Goal: Ask a question

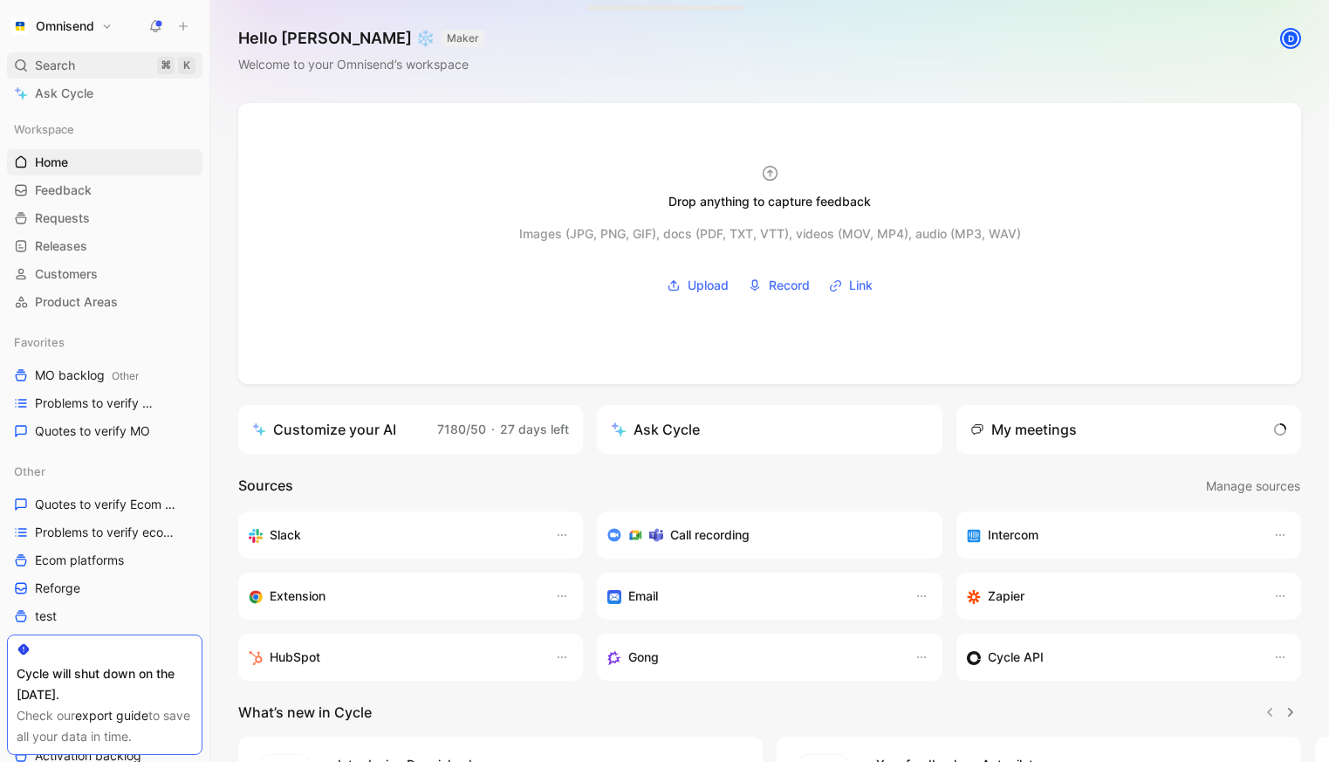
click at [92, 57] on div "Search ⌘ K" at bounding box center [104, 65] width 195 height 26
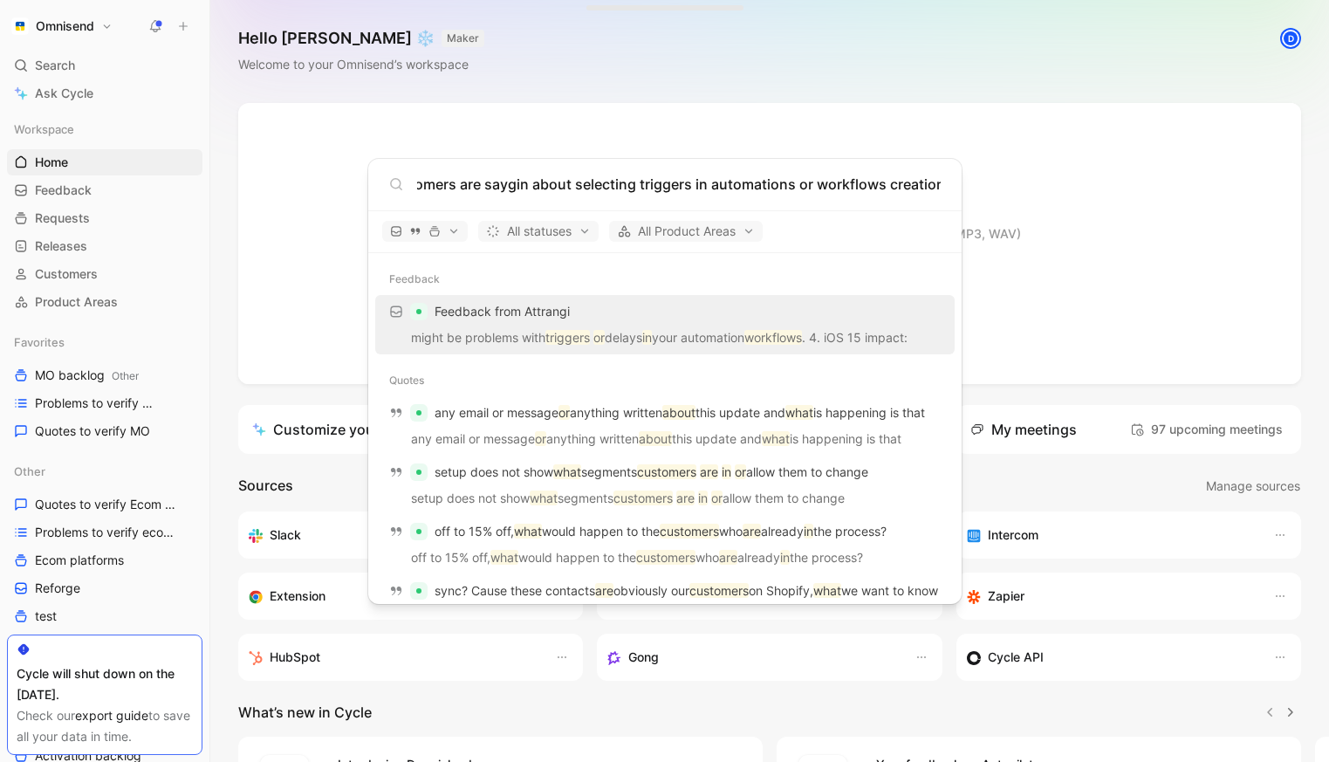
scroll to position [0, 76]
type input "what customers are saygin about selecting triggers in automations or workflows …"
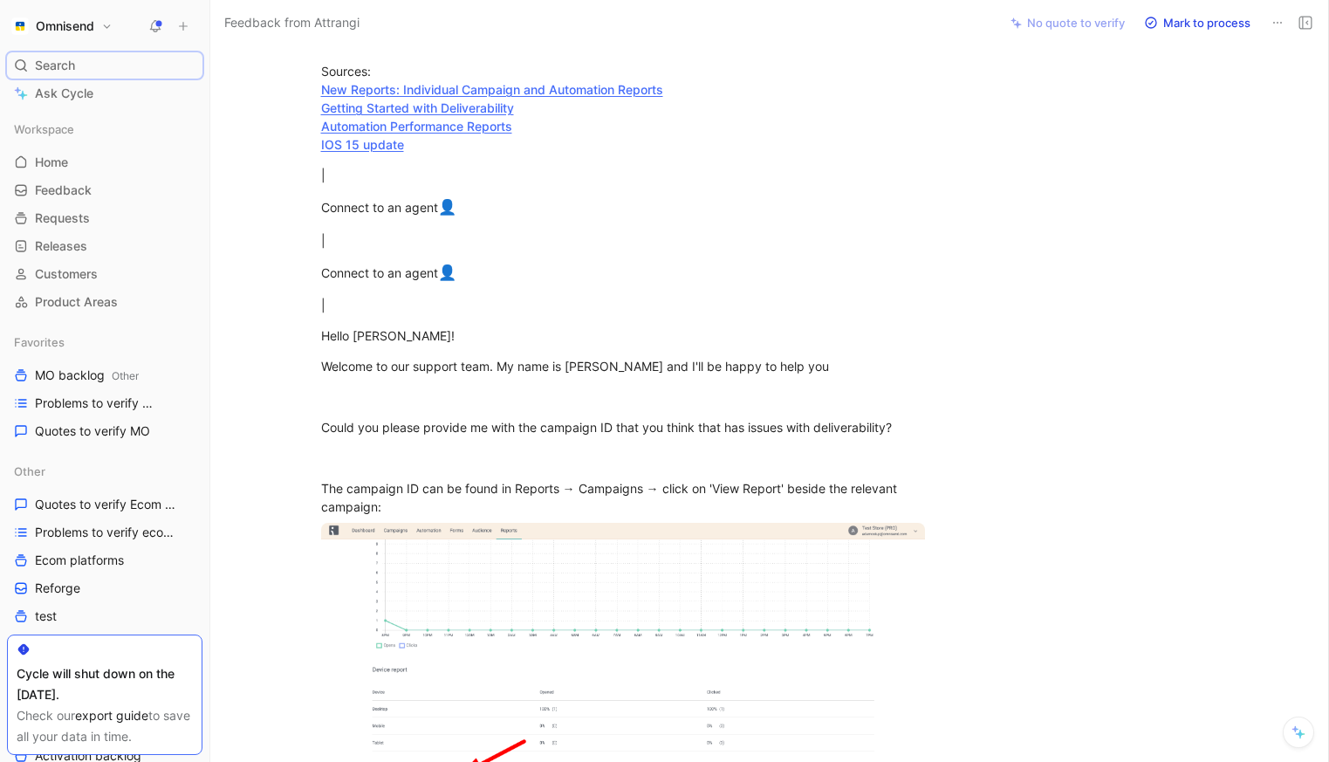
scroll to position [1547, 0]
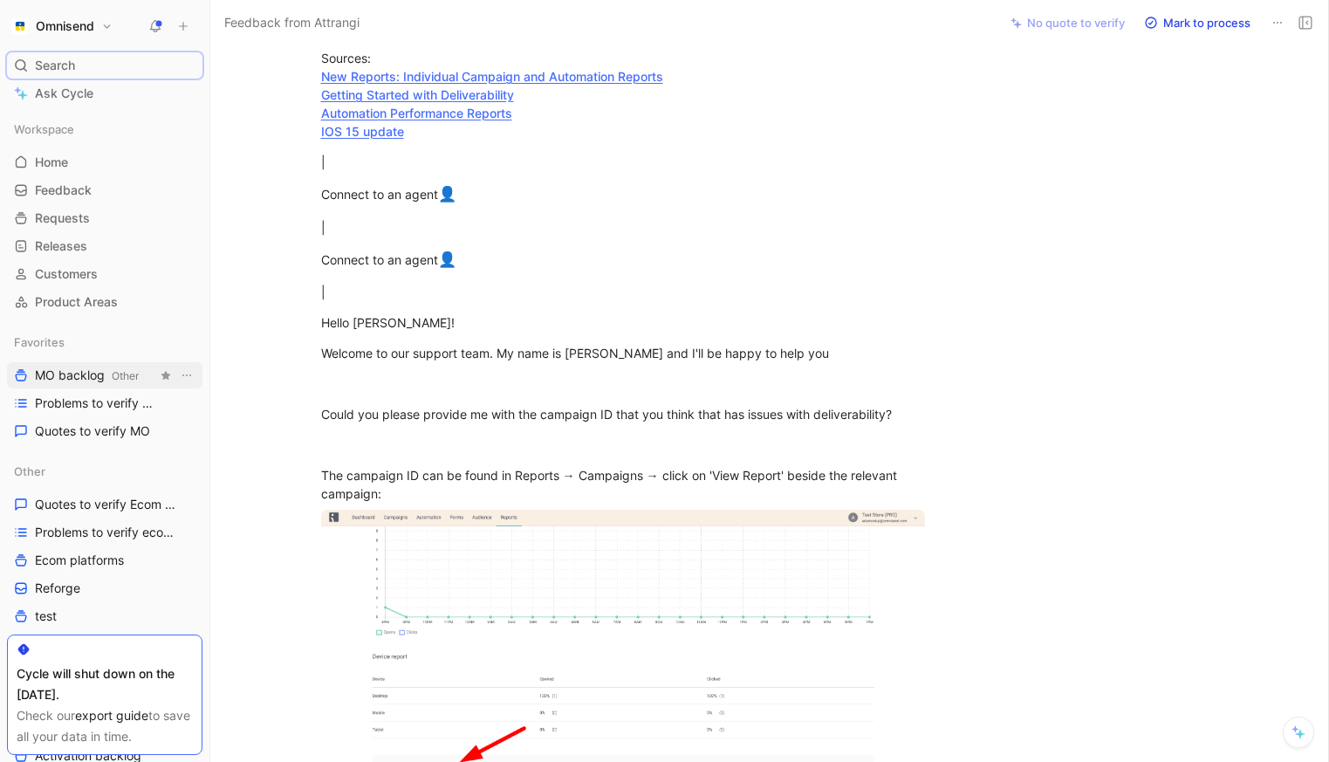
click at [88, 378] on span "MO backlog Other" at bounding box center [87, 375] width 104 height 18
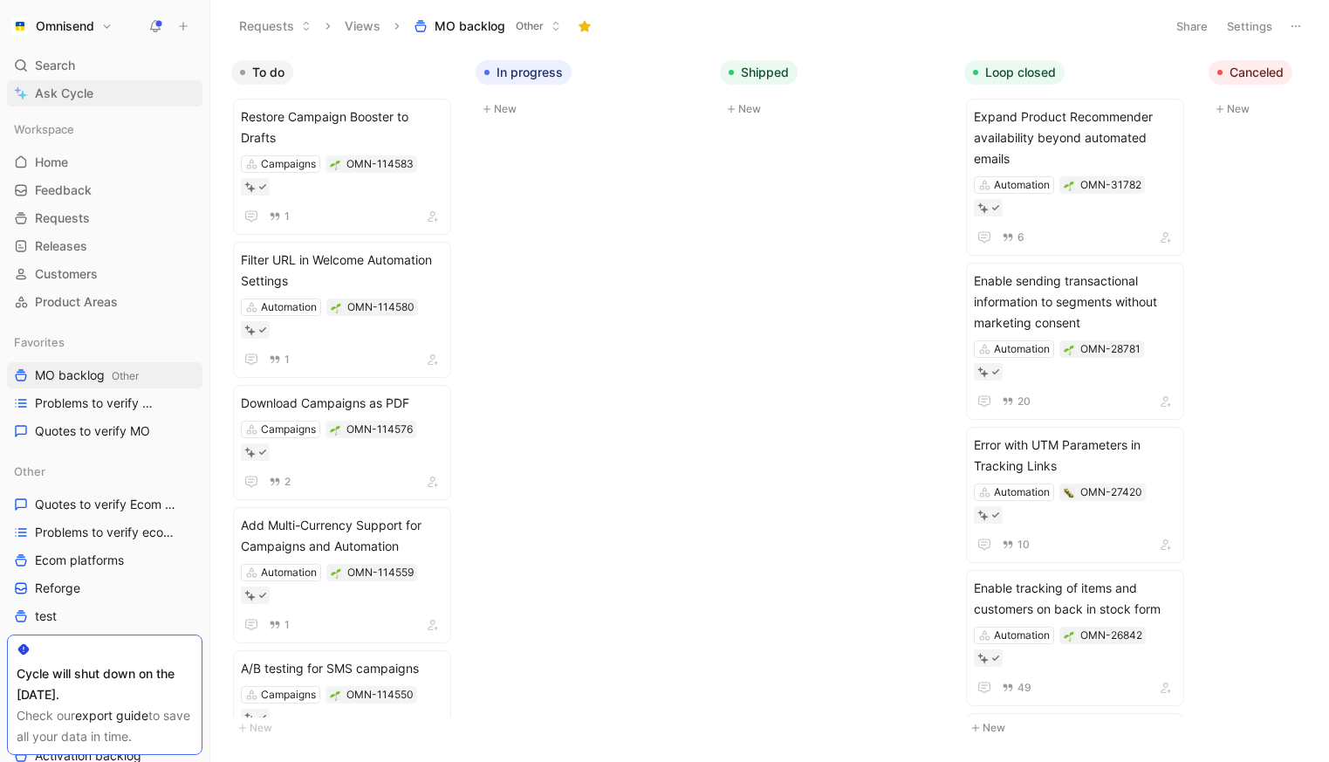
click at [88, 92] on span "Ask Cycle" at bounding box center [64, 93] width 58 height 21
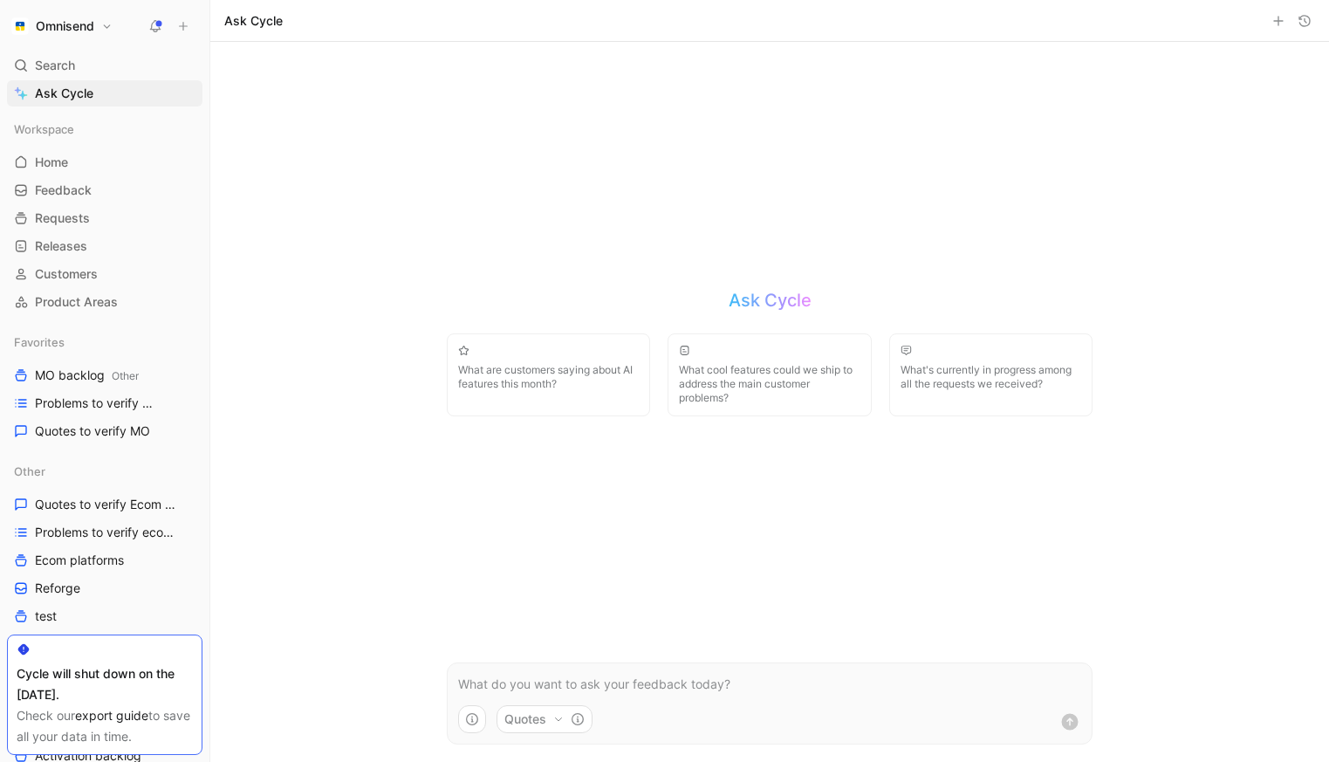
click at [675, 678] on p at bounding box center [769, 684] width 623 height 21
click at [648, 681] on p "what customers are saying about selecting triggers for automations or workflows?" at bounding box center [769, 684] width 623 height 21
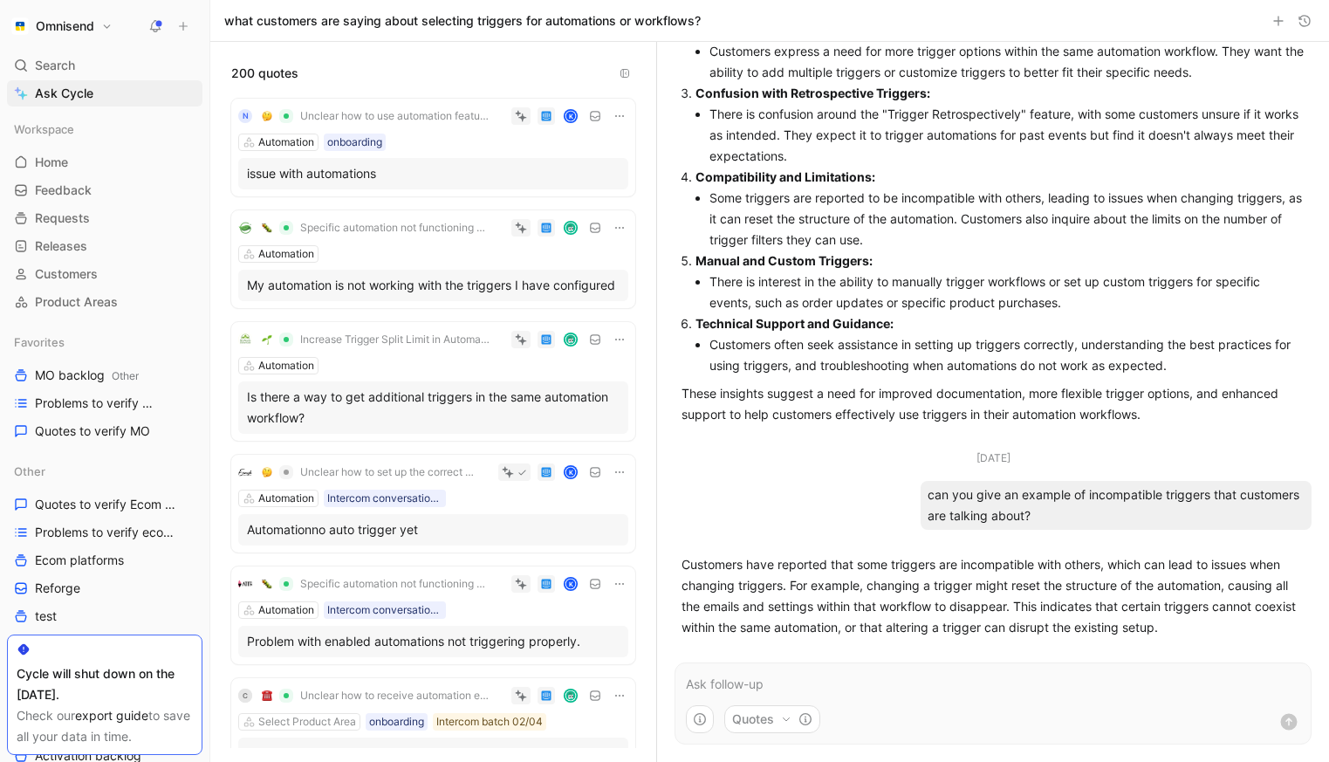
scroll to position [266, 0]
